Goal: Task Accomplishment & Management: Manage account settings

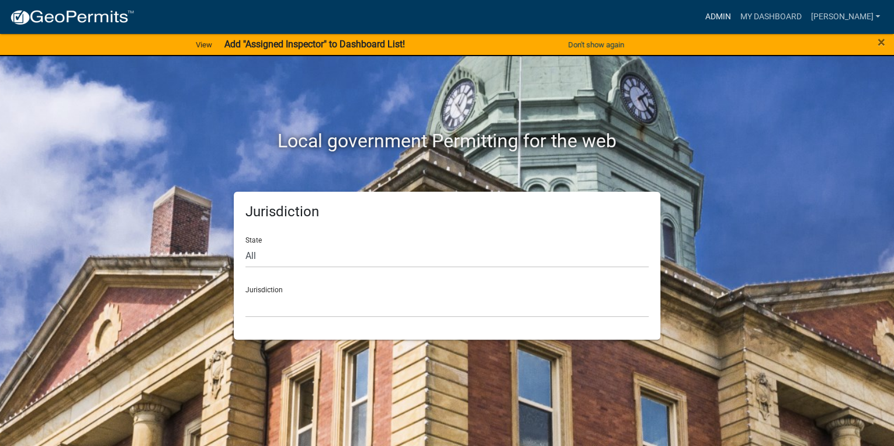
click at [735, 13] on link "Admin" at bounding box center [717, 17] width 35 height 22
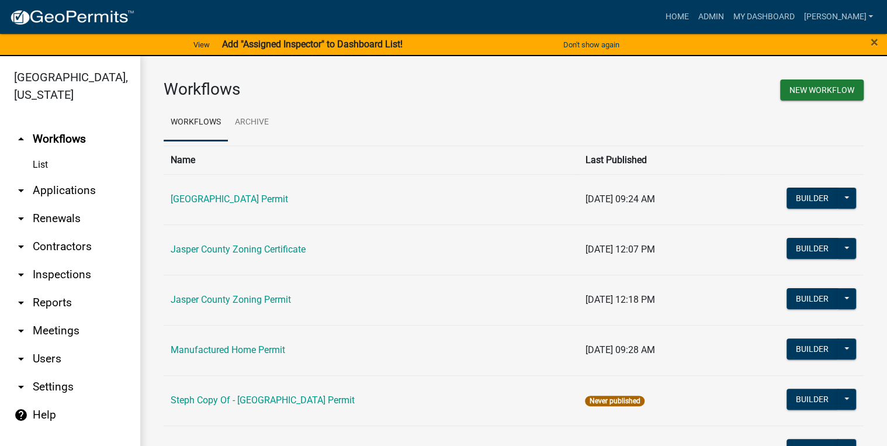
click at [44, 194] on link "arrow_drop_down Applications" at bounding box center [70, 191] width 140 height 28
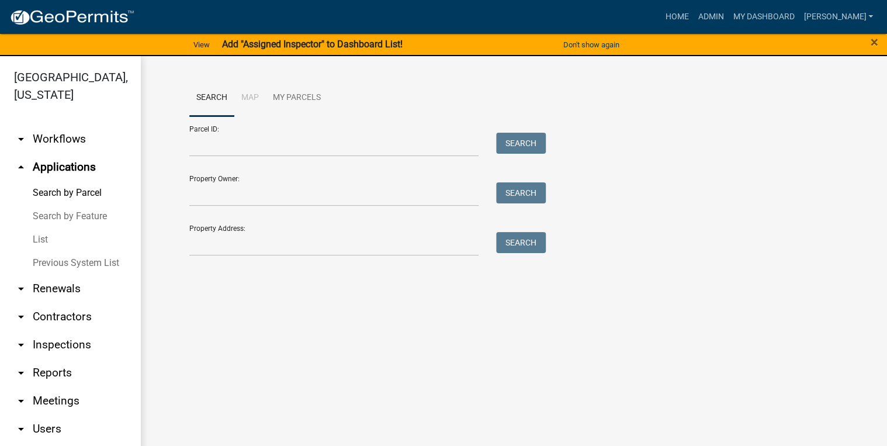
click at [47, 236] on link "List" at bounding box center [70, 239] width 140 height 23
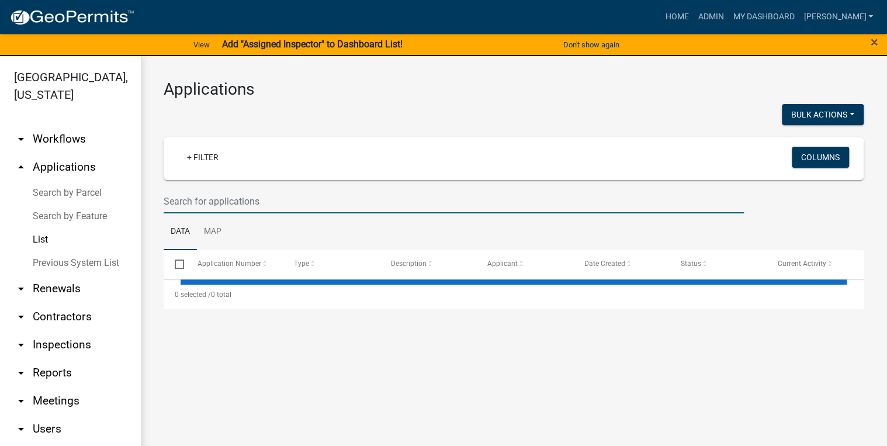
click at [189, 191] on input "text" at bounding box center [454, 201] width 581 height 24
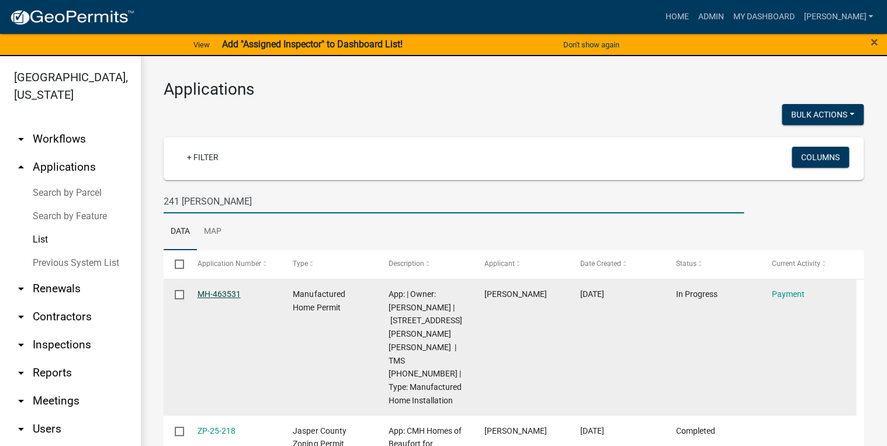
type input "241 dunham"
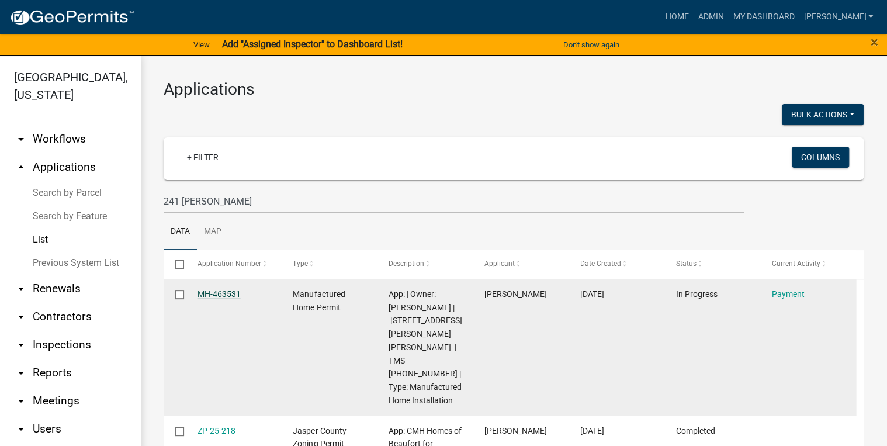
click at [215, 292] on link "MH-463531" at bounding box center [219, 293] width 43 height 9
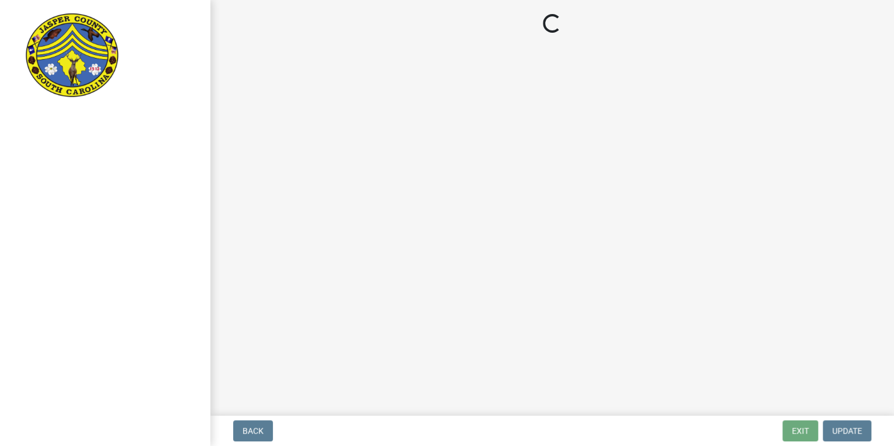
select select "3: 3"
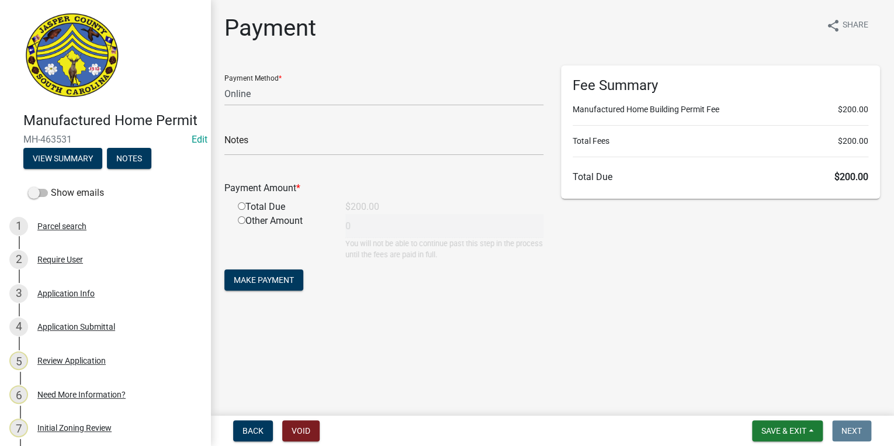
click at [241, 201] on div "Total Due" at bounding box center [283, 207] width 108 height 14
click at [242, 206] on input "radio" at bounding box center [242, 206] width 8 height 8
radio input "true"
type input "200"
click at [258, 281] on span "Make Payment" at bounding box center [264, 279] width 60 height 9
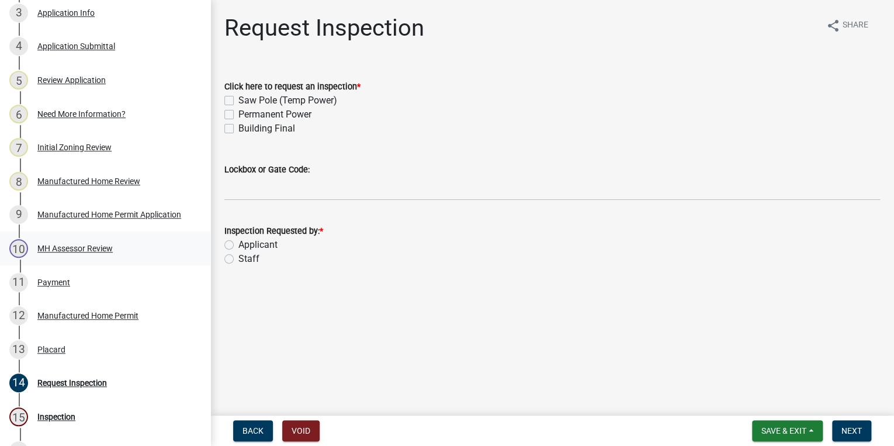
scroll to position [374, 0]
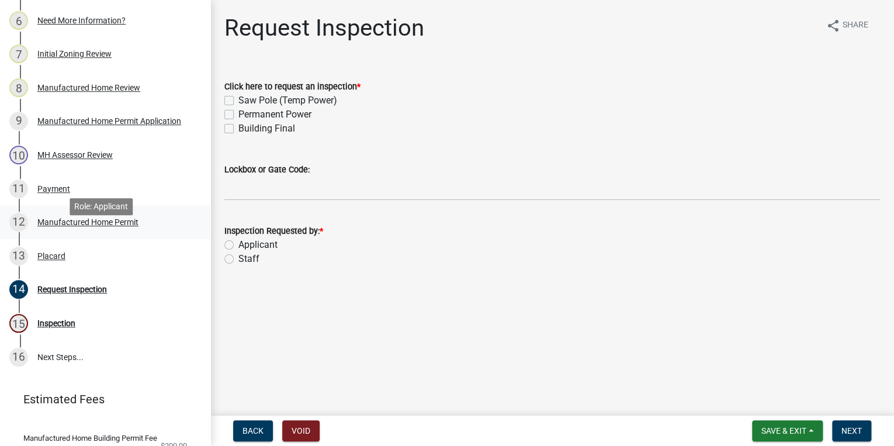
click at [81, 231] on div "12 Manufactured Home Permit" at bounding box center [100, 222] width 182 height 19
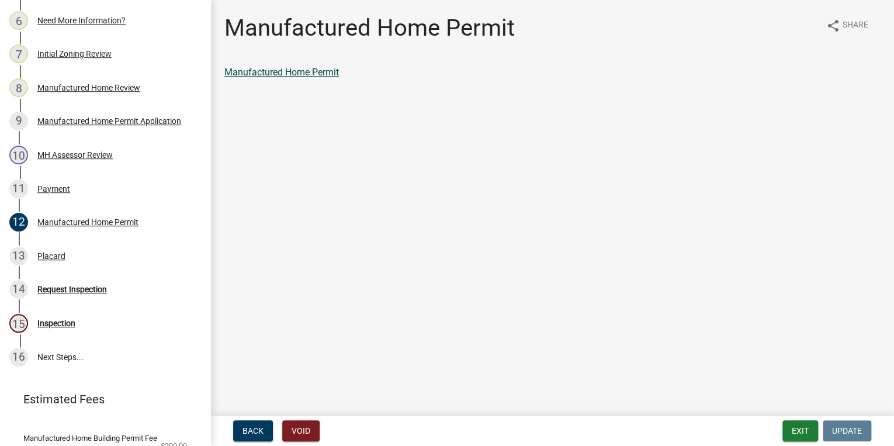
click at [241, 72] on link "Manufactured Home Permit" at bounding box center [281, 72] width 115 height 11
click at [81, 265] on div "13 Placard" at bounding box center [100, 256] width 182 height 19
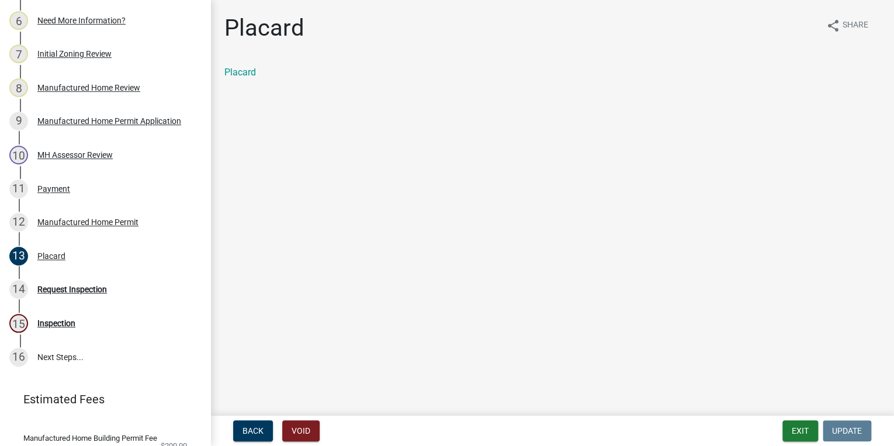
click at [248, 79] on div "Placard" at bounding box center [552, 72] width 656 height 14
click at [231, 70] on link "Placard" at bounding box center [240, 72] width 32 height 11
